Goal: Find contact information: Find contact information

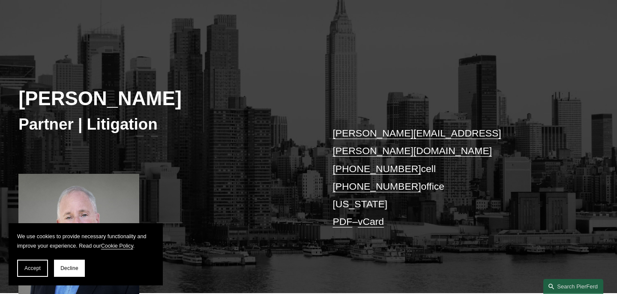
scroll to position [82, 0]
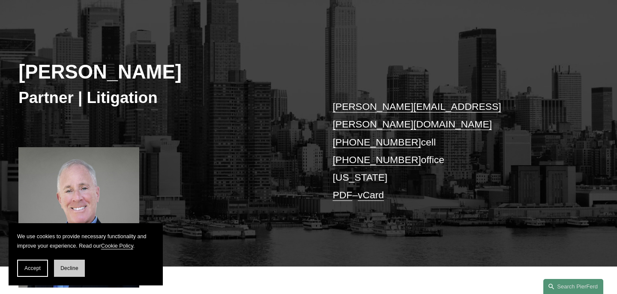
click at [69, 269] on span "Decline" at bounding box center [69, 268] width 18 height 6
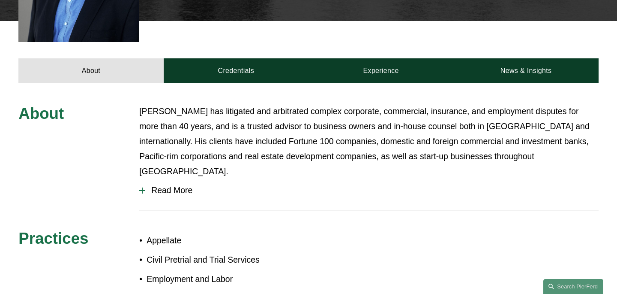
scroll to position [326, 0]
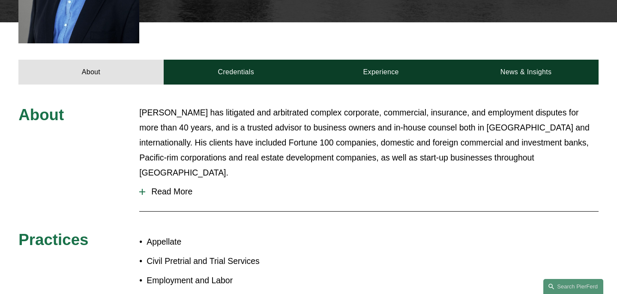
click at [145, 189] on div at bounding box center [142, 192] width 6 height 6
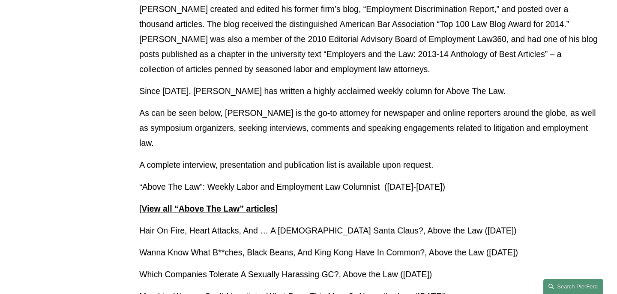
scroll to position [713, 0]
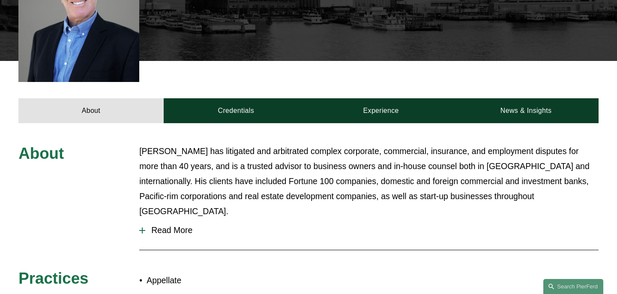
scroll to position [296, 0]
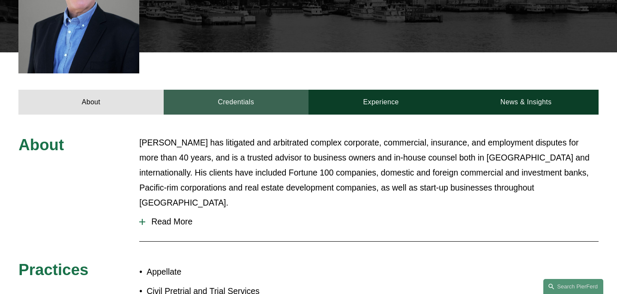
click at [241, 90] on link "Credentials" at bounding box center [236, 102] width 145 height 25
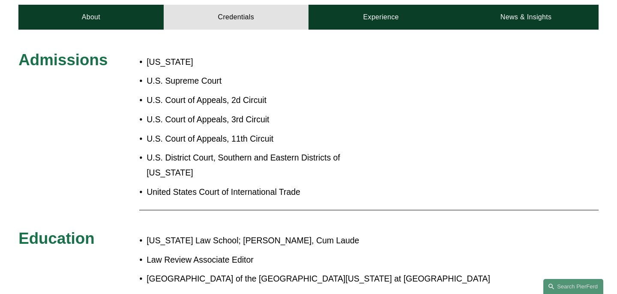
scroll to position [367, 0]
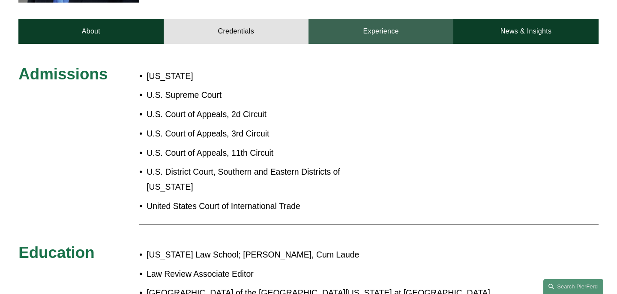
click at [378, 19] on link "Experience" at bounding box center [381, 31] width 145 height 25
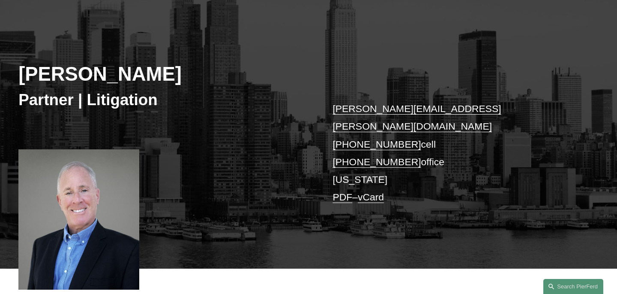
scroll to position [130, 0]
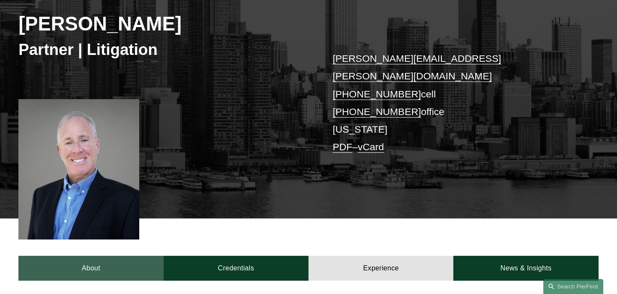
click at [98, 255] on link "About" at bounding box center [90, 267] width 145 height 25
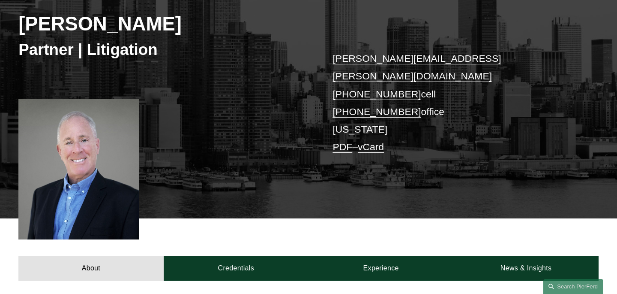
click at [168, 108] on div "Richard B. Cohen Partner | Litigation richard.cohen@pierferd.com +1.917.576.791…" at bounding box center [308, 90] width 617 height 256
click at [207, 96] on div "Richard B. Cohen Partner | Litigation richard.cohen@pierferd.com +1.917.576.791…" at bounding box center [308, 90] width 617 height 256
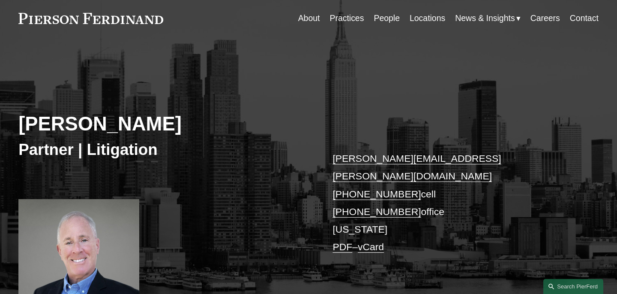
scroll to position [0, 0]
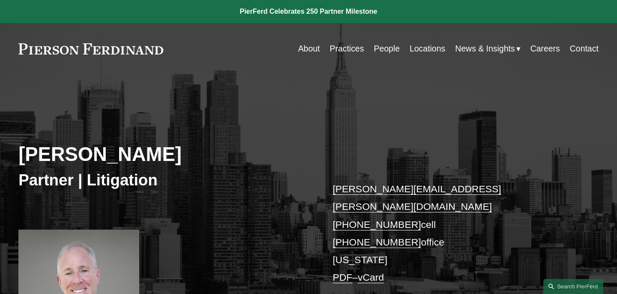
click at [114, 46] on link at bounding box center [90, 48] width 145 height 11
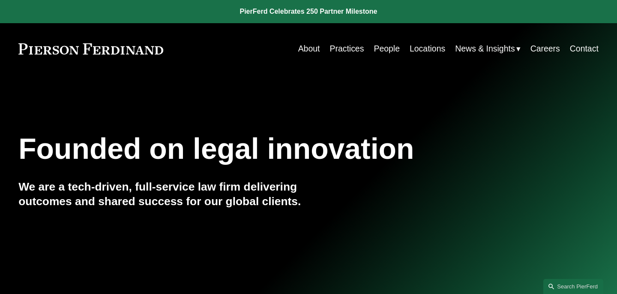
click at [386, 51] on link "People" at bounding box center [387, 48] width 26 height 17
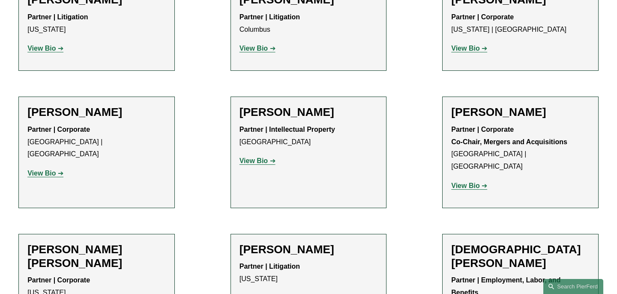
scroll to position [2136, 0]
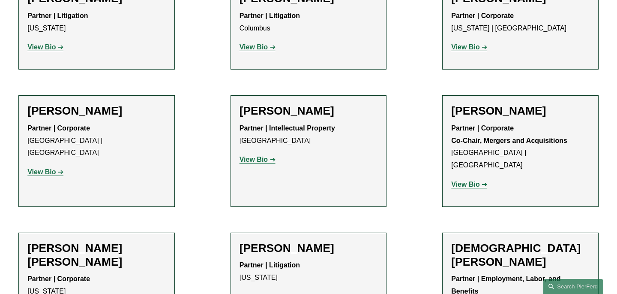
click at [254, 293] on strong "View Bio" at bounding box center [254, 296] width 28 height 7
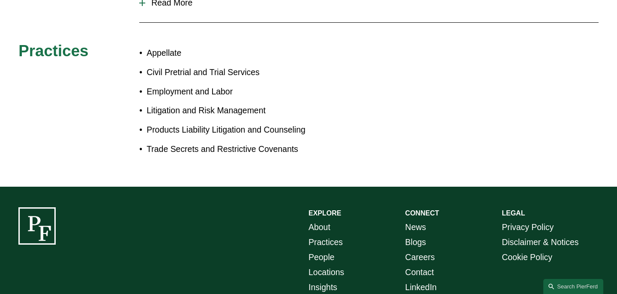
scroll to position [523, 0]
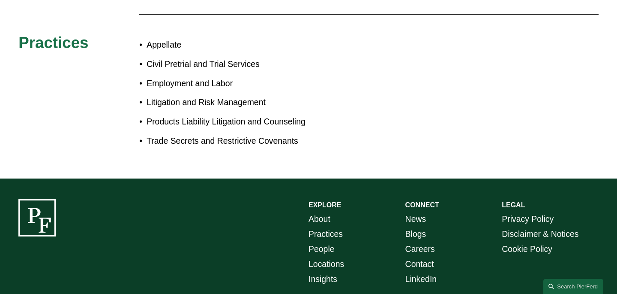
click at [332, 256] on link "Locations" at bounding box center [327, 263] width 36 height 15
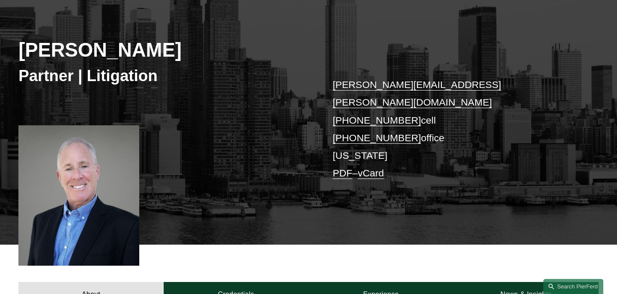
scroll to position [105, 0]
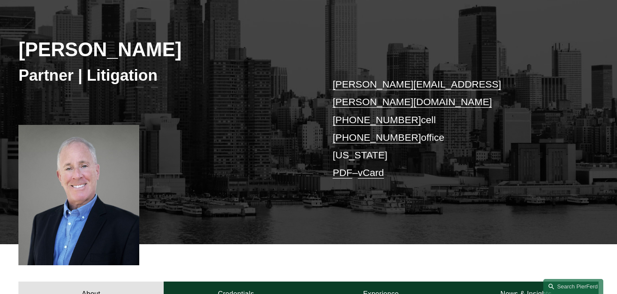
click at [398, 85] on link "richard.cohen@pierferd.com" at bounding box center [417, 92] width 168 height 29
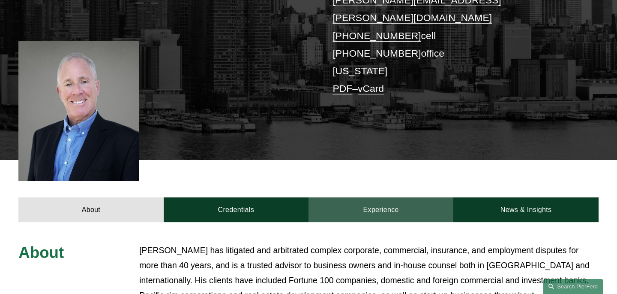
click at [384, 197] on link "Experience" at bounding box center [381, 209] width 145 height 25
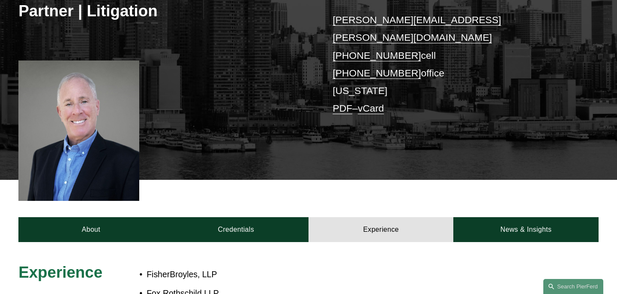
scroll to position [170, 0]
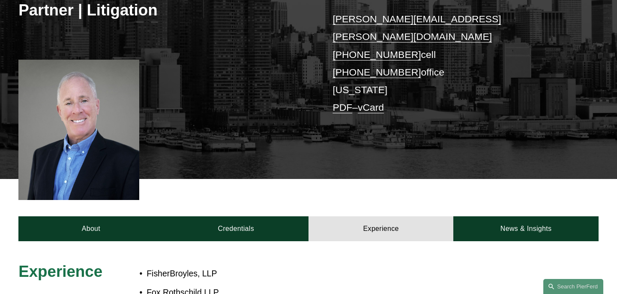
click at [342, 102] on link "PDF" at bounding box center [343, 107] width 20 height 11
